Goal: Transaction & Acquisition: Purchase product/service

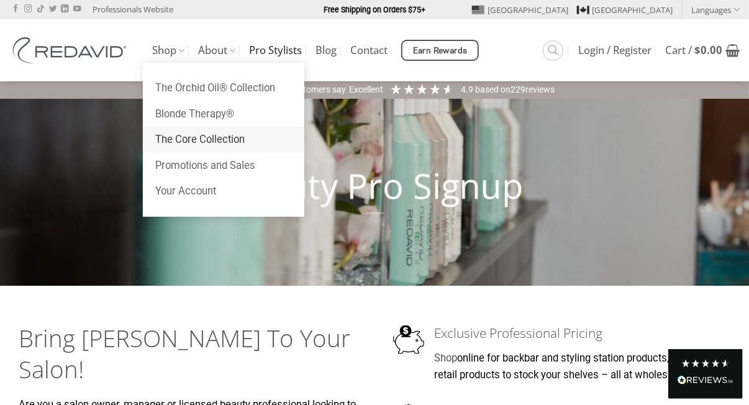
click at [184, 140] on link "The Core Collection" at bounding box center [223, 140] width 161 height 26
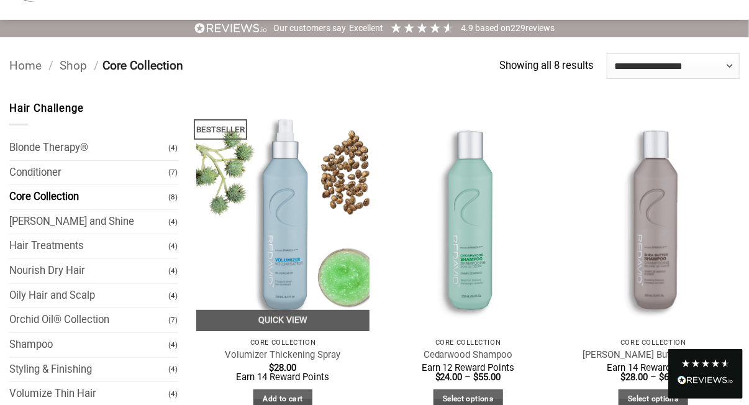
scroll to position [124, 0]
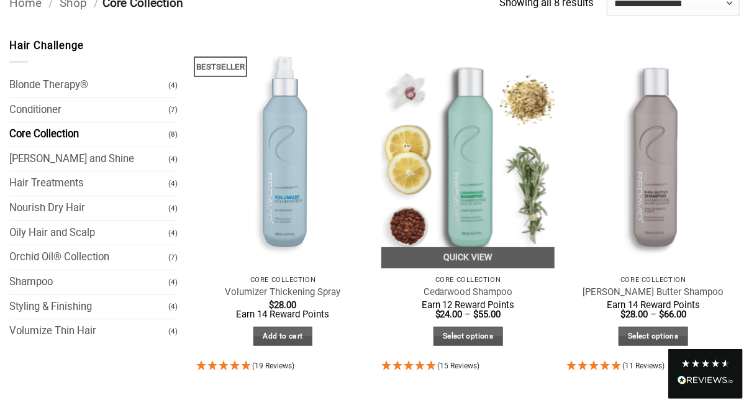
click at [468, 191] on img at bounding box center [467, 153] width 173 height 230
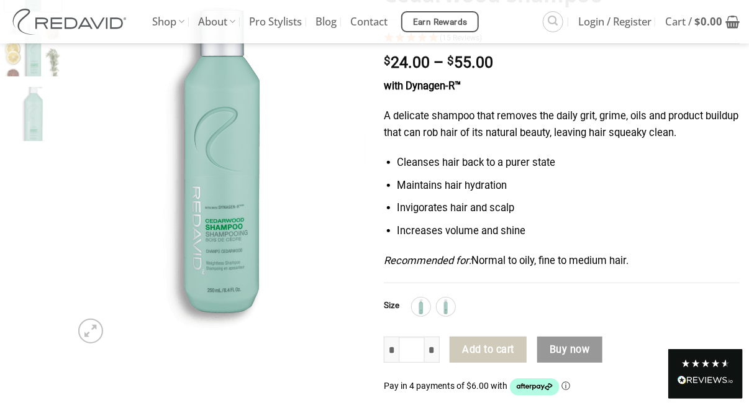
scroll to position [186, 0]
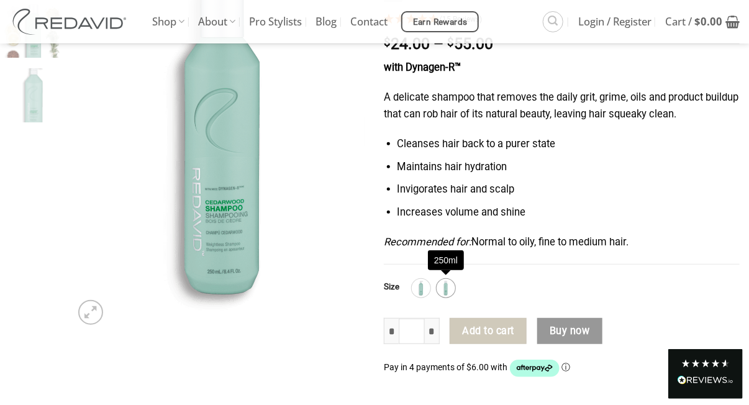
click at [446, 291] on img at bounding box center [446, 288] width 16 height 16
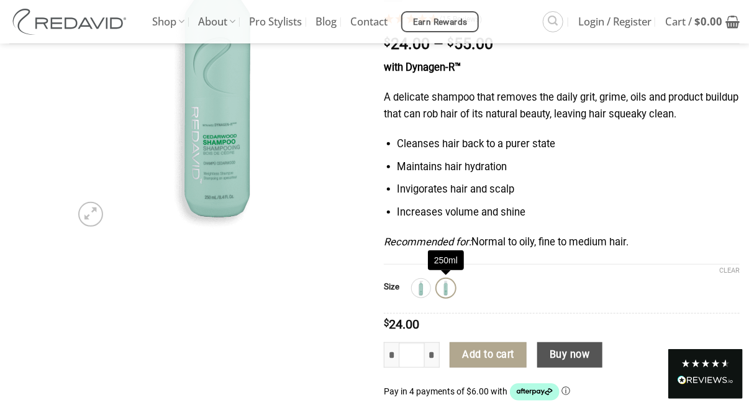
click at [442, 286] on img at bounding box center [446, 288] width 16 height 16
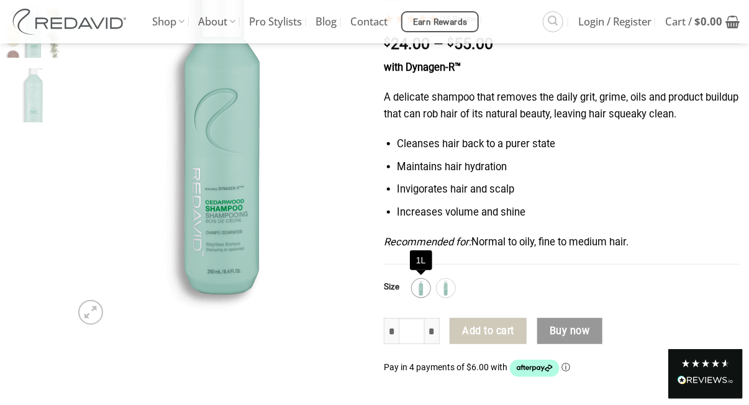
click at [422, 287] on img at bounding box center [421, 288] width 16 height 16
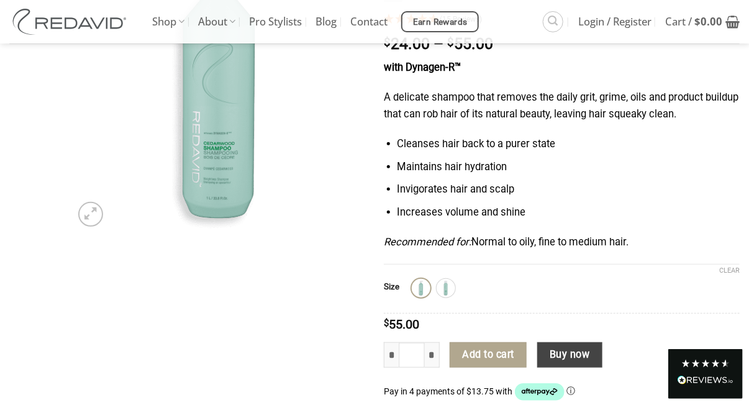
click at [588, 354] on button "Buy now" at bounding box center [569, 355] width 65 height 26
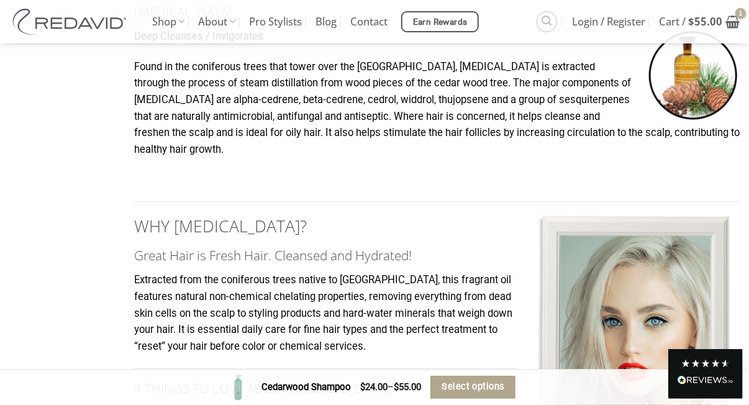
scroll to position [1179, 0]
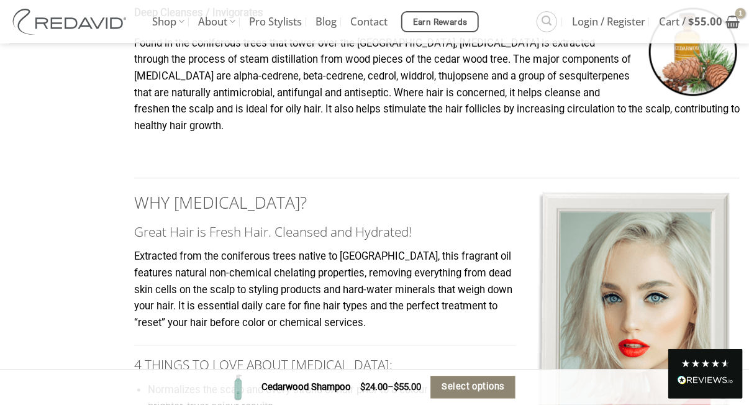
click at [493, 384] on span "Select options" at bounding box center [473, 386] width 62 height 14
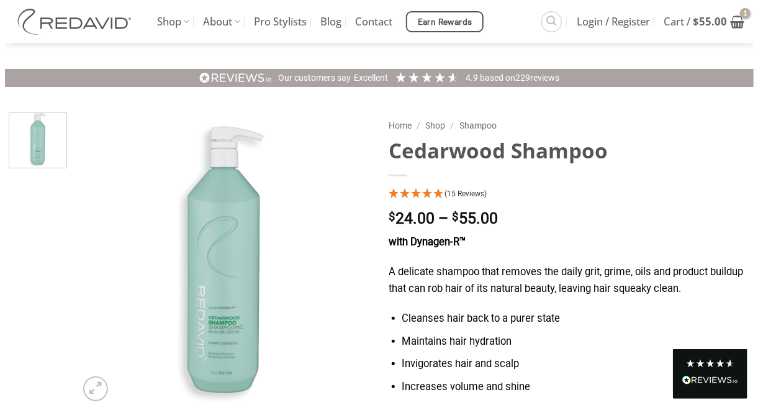
scroll to position [0, 0]
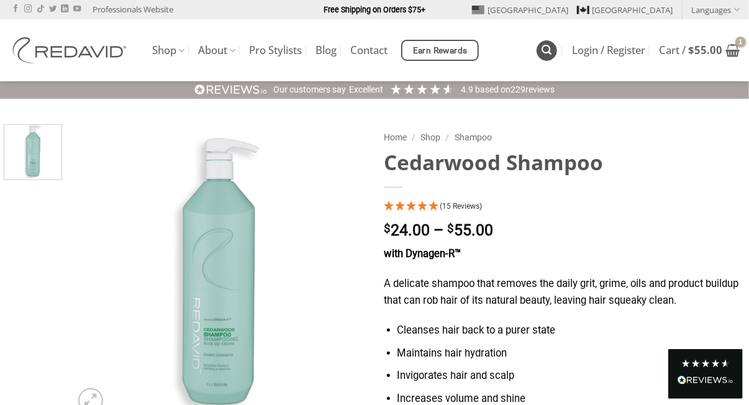
click at [543, 52] on icon "Search" at bounding box center [547, 50] width 10 height 12
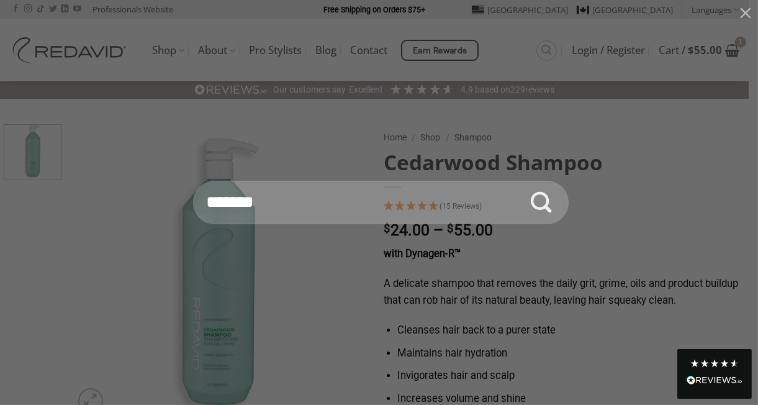
click at [207, 204] on input "Search for:" at bounding box center [381, 202] width 376 height 43
type input "**********"
click at [520, 181] on button "Submit" at bounding box center [541, 202] width 43 height 43
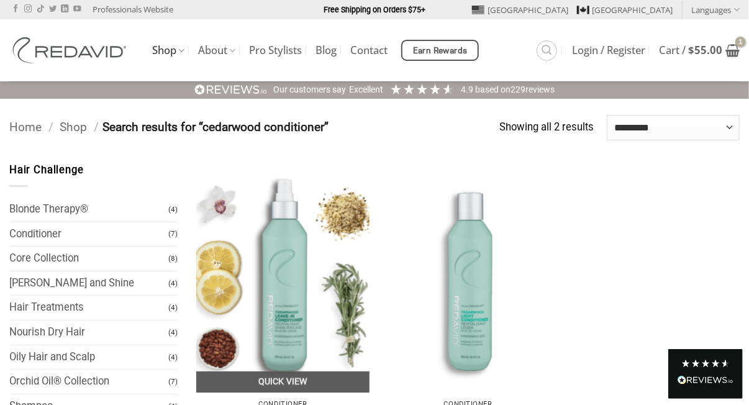
scroll to position [124, 0]
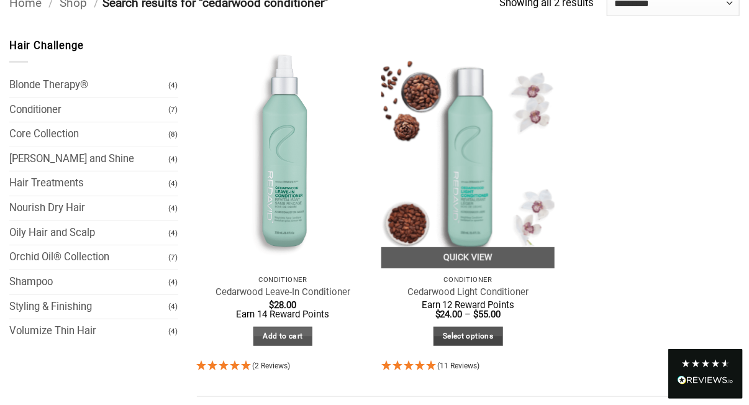
click at [476, 335] on link "Select options" at bounding box center [468, 336] width 70 height 19
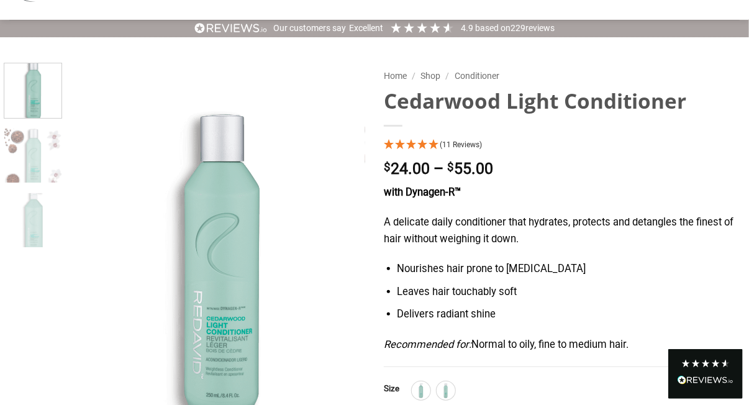
scroll to position [124, 0]
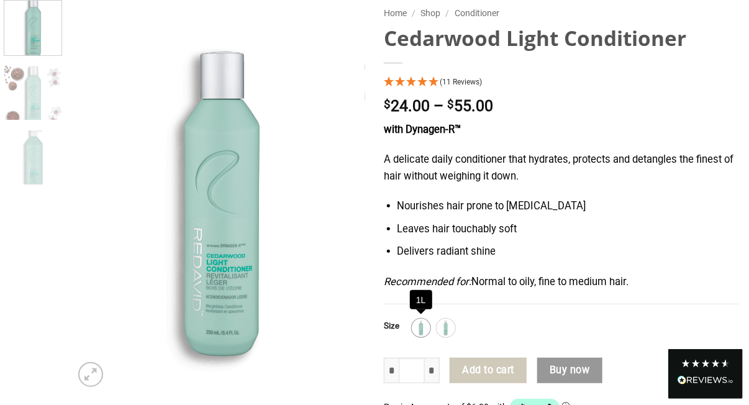
click at [417, 328] on img at bounding box center [421, 328] width 16 height 16
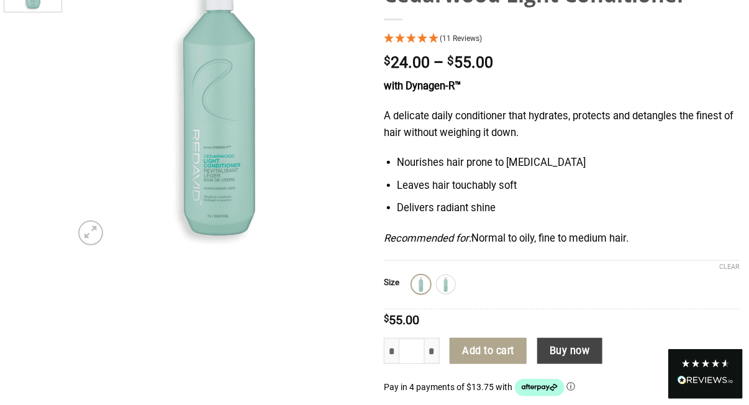
scroll to position [186, 0]
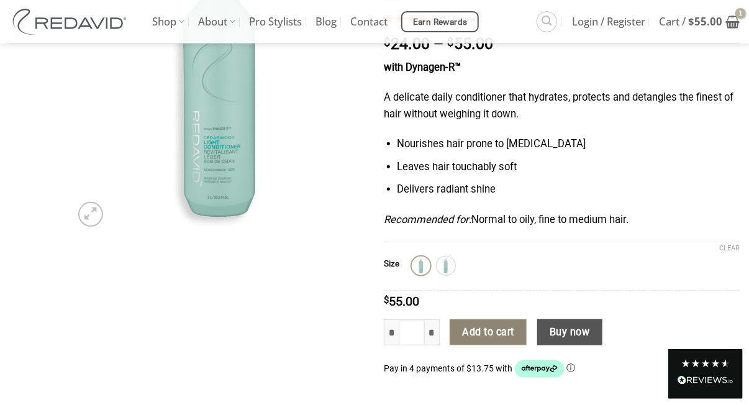
click at [490, 328] on button "Add to cart" at bounding box center [487, 332] width 77 height 26
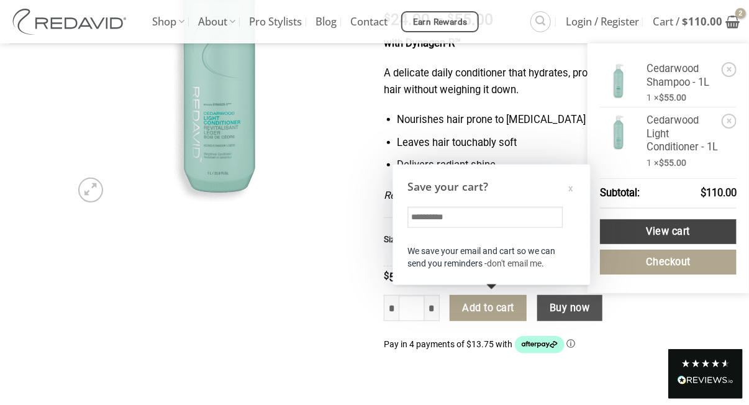
scroll to position [212, 0]
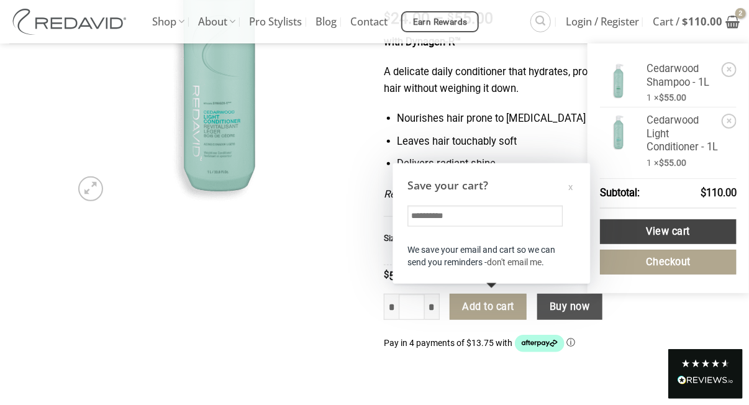
click at [672, 244] on link "View cart" at bounding box center [668, 231] width 137 height 25
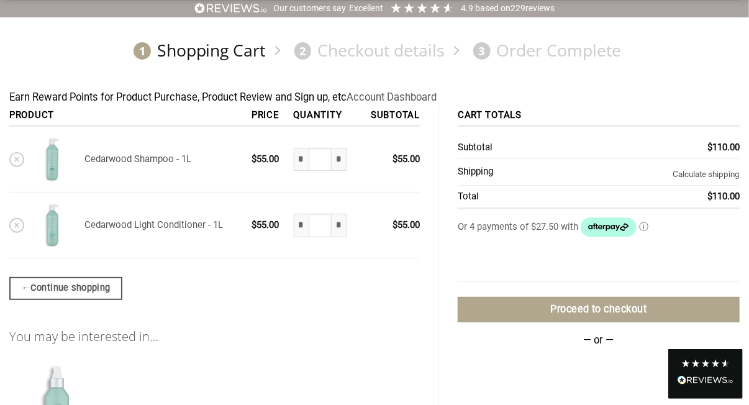
scroll to position [124, 0]
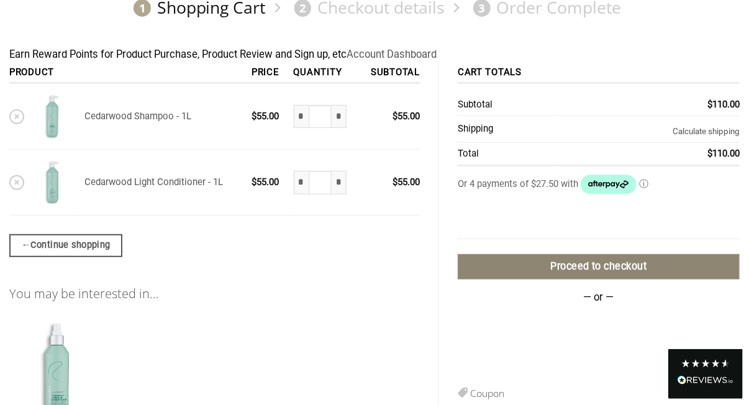
click at [572, 261] on link "Proceed to checkout" at bounding box center [598, 266] width 282 height 25
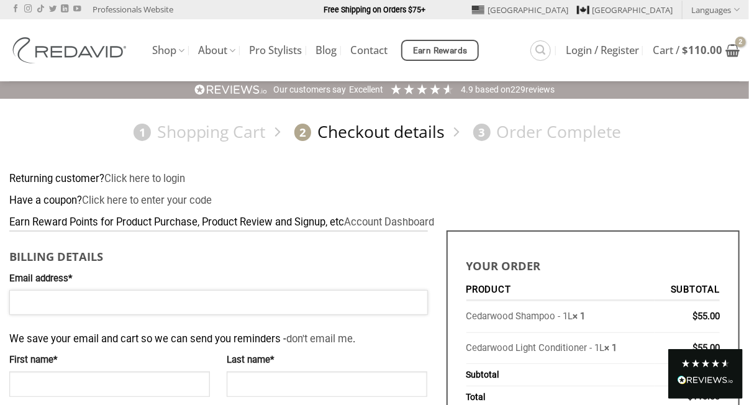
click at [18, 302] on input "Email address *" at bounding box center [218, 302] width 418 height 25
type input "**********"
